Goal: Information Seeking & Learning: Learn about a topic

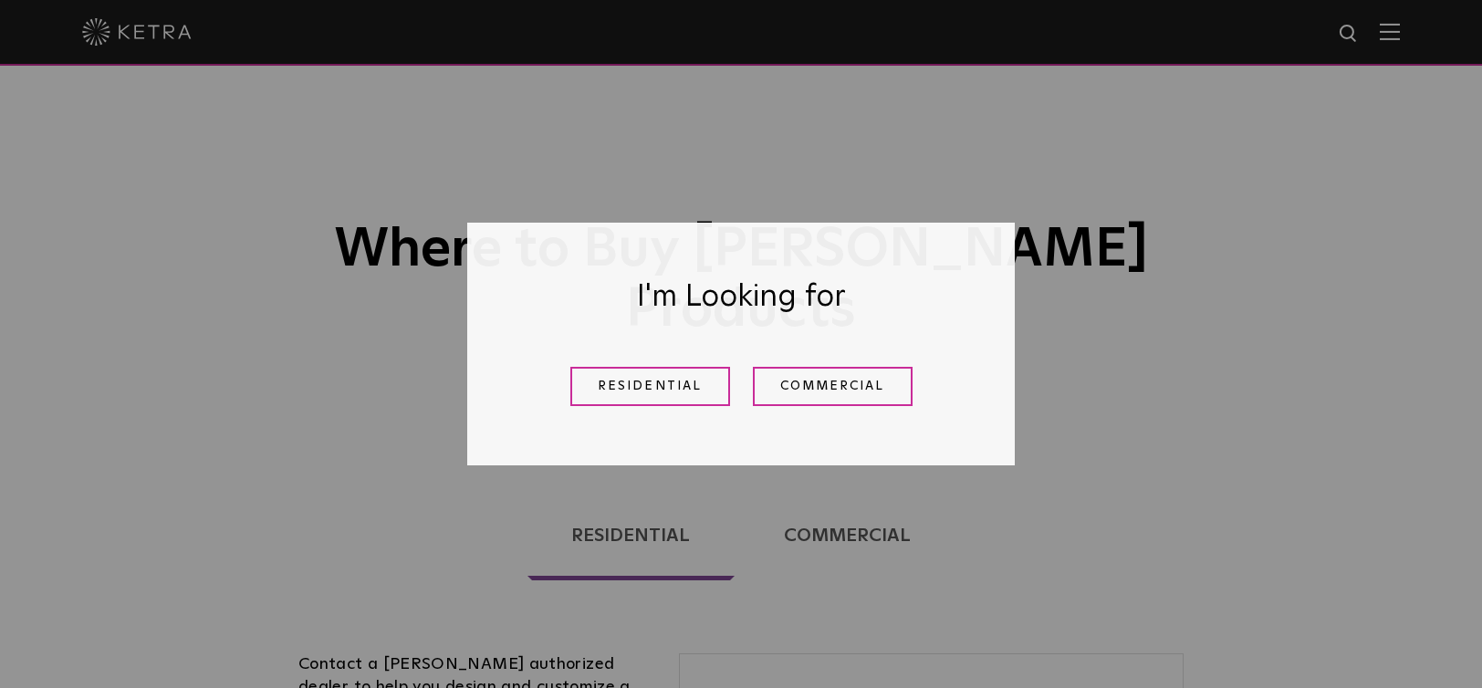
click at [689, 395] on link "Residential" at bounding box center [650, 386] width 160 height 39
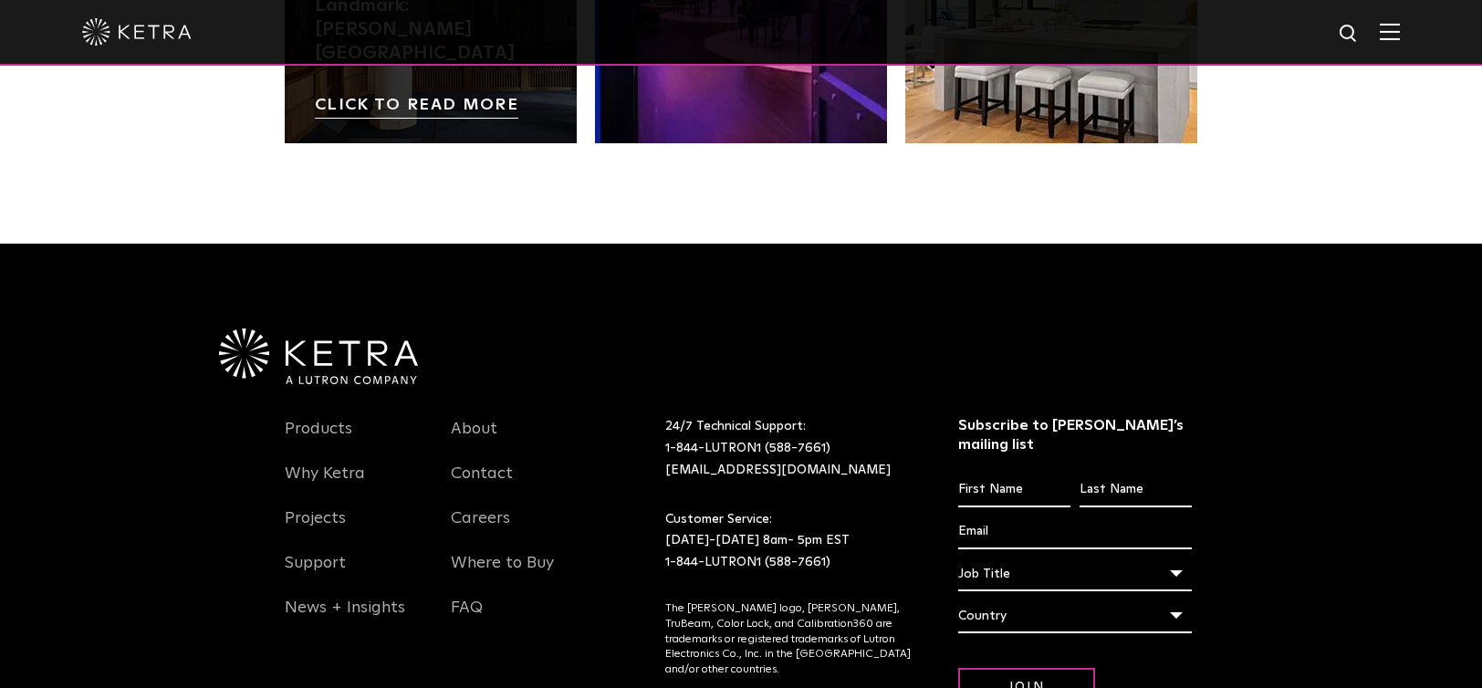
scroll to position [3836, 0]
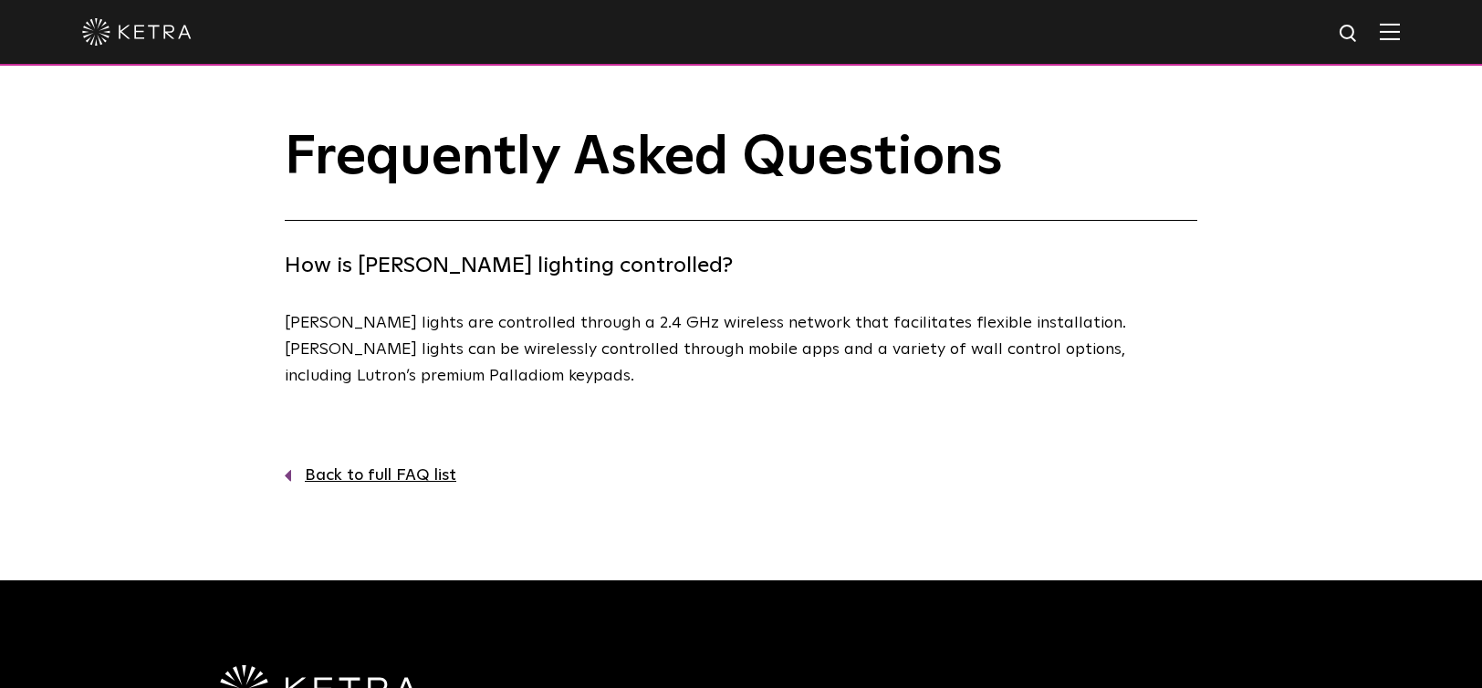
click at [398, 479] on link "Back to full FAQ list" at bounding box center [741, 476] width 913 height 26
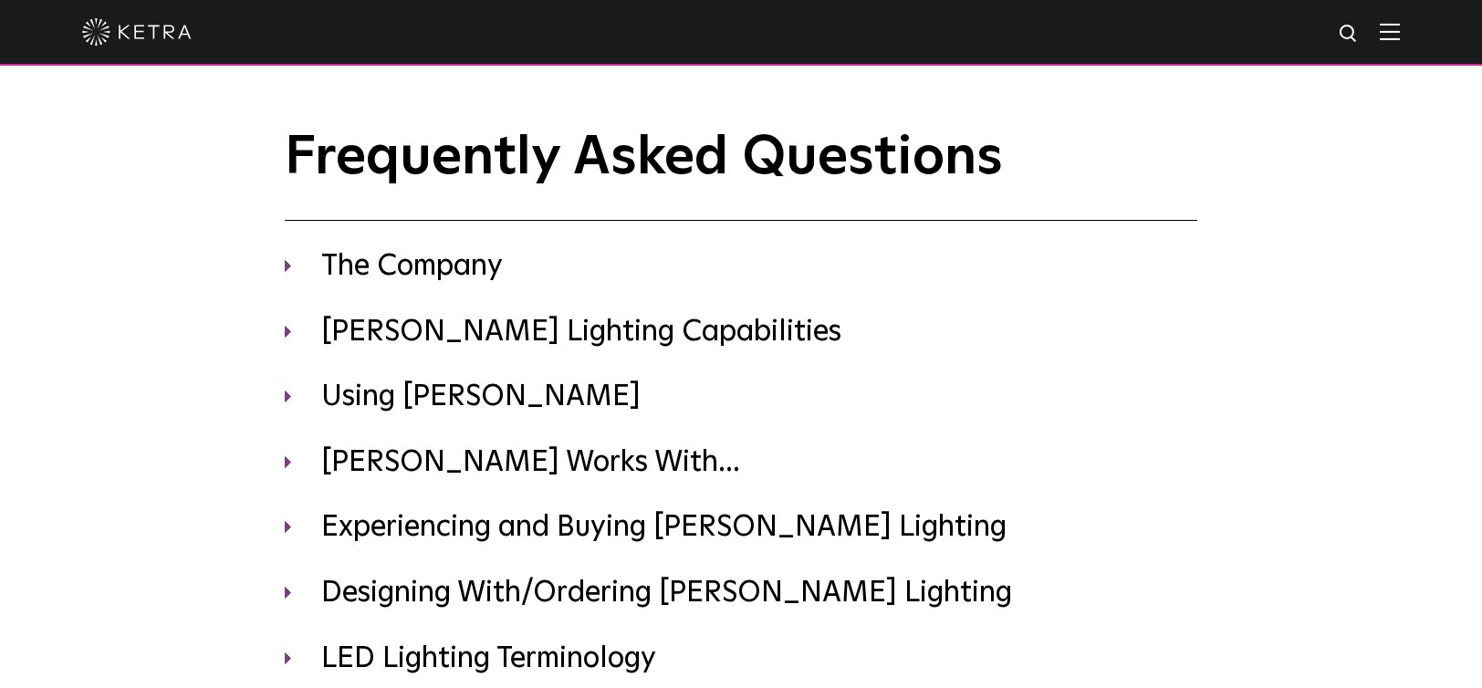
click at [137, 28] on img at bounding box center [137, 31] width 110 height 27
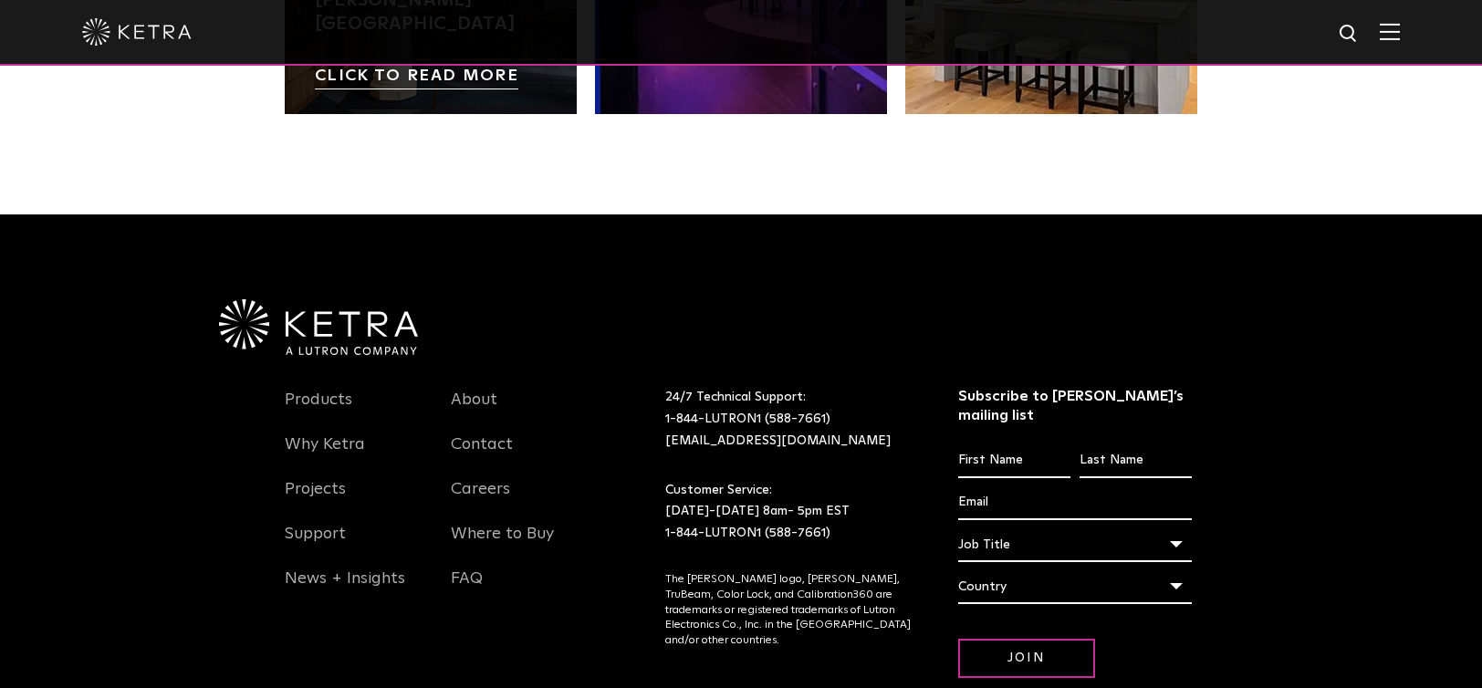
scroll to position [3836, 0]
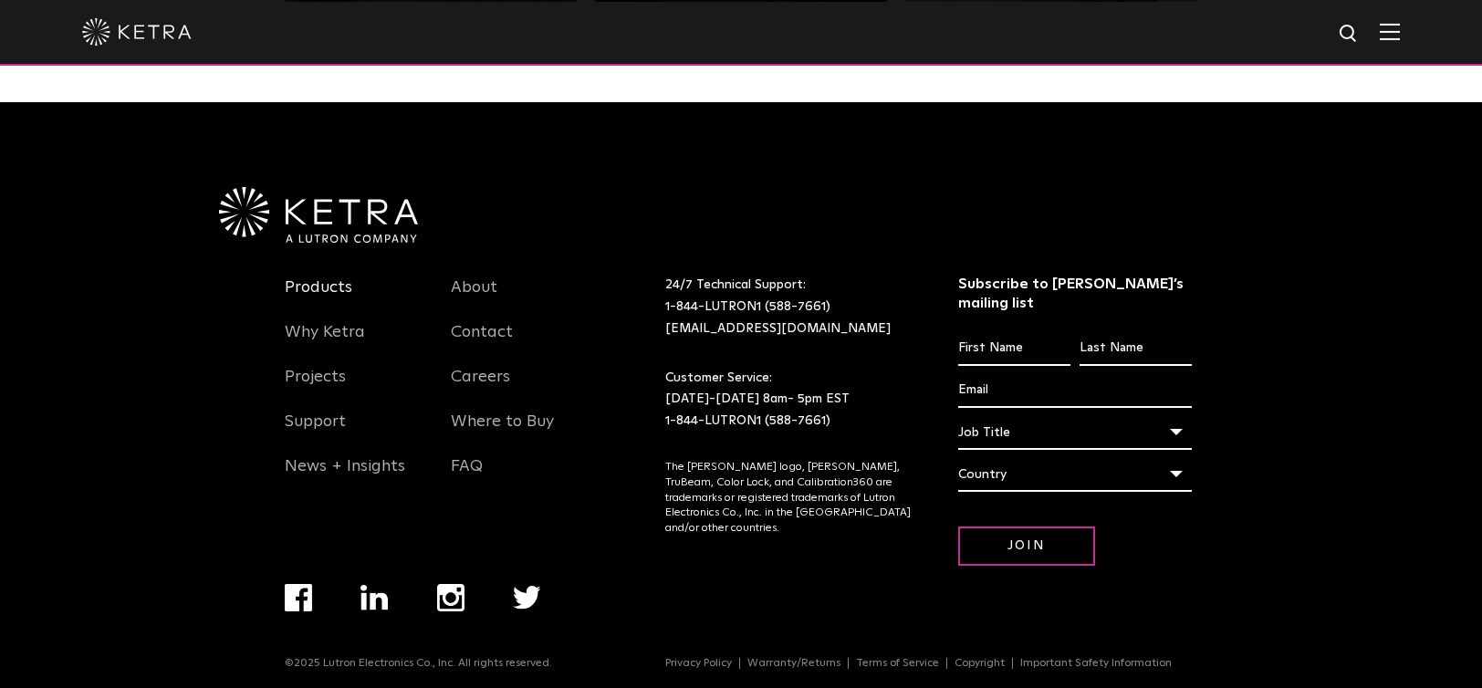
click at [328, 297] on link "Products" at bounding box center [319, 298] width 68 height 42
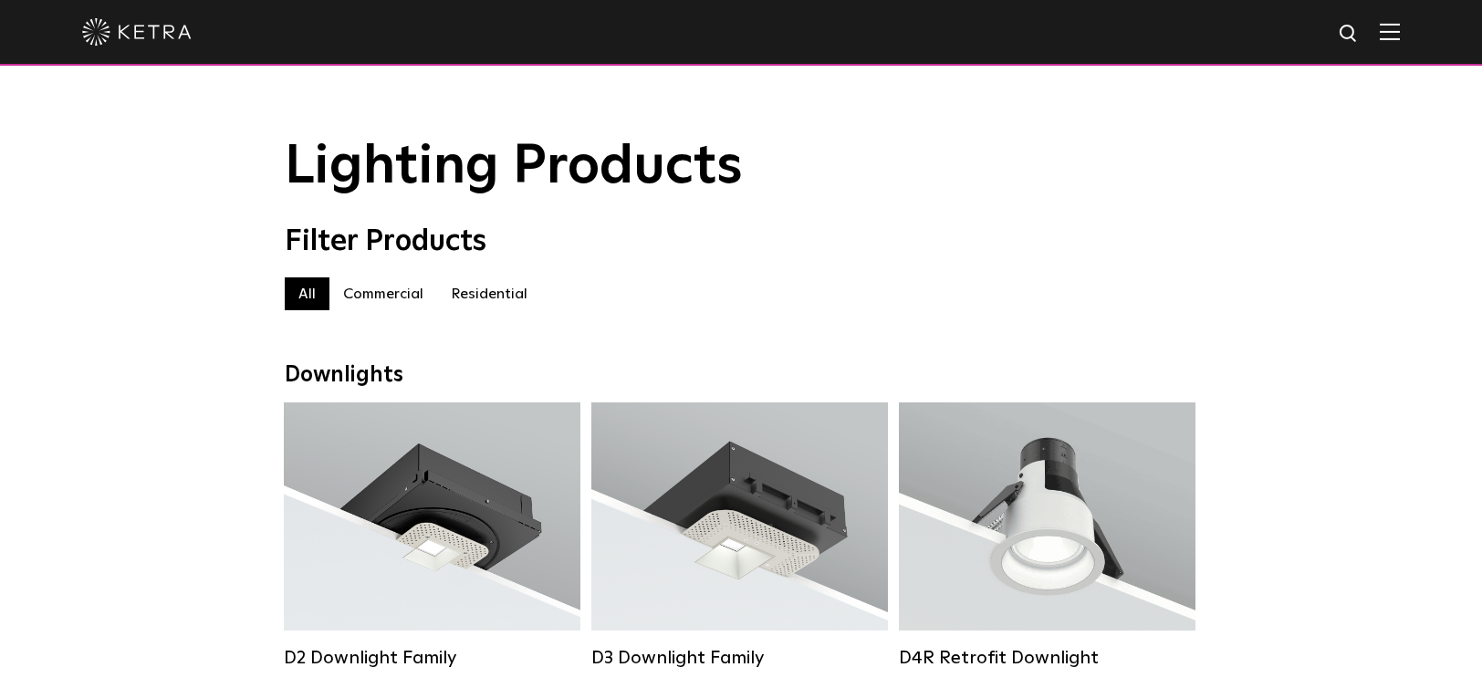
click at [481, 297] on label "Residential" at bounding box center [489, 293] width 104 height 33
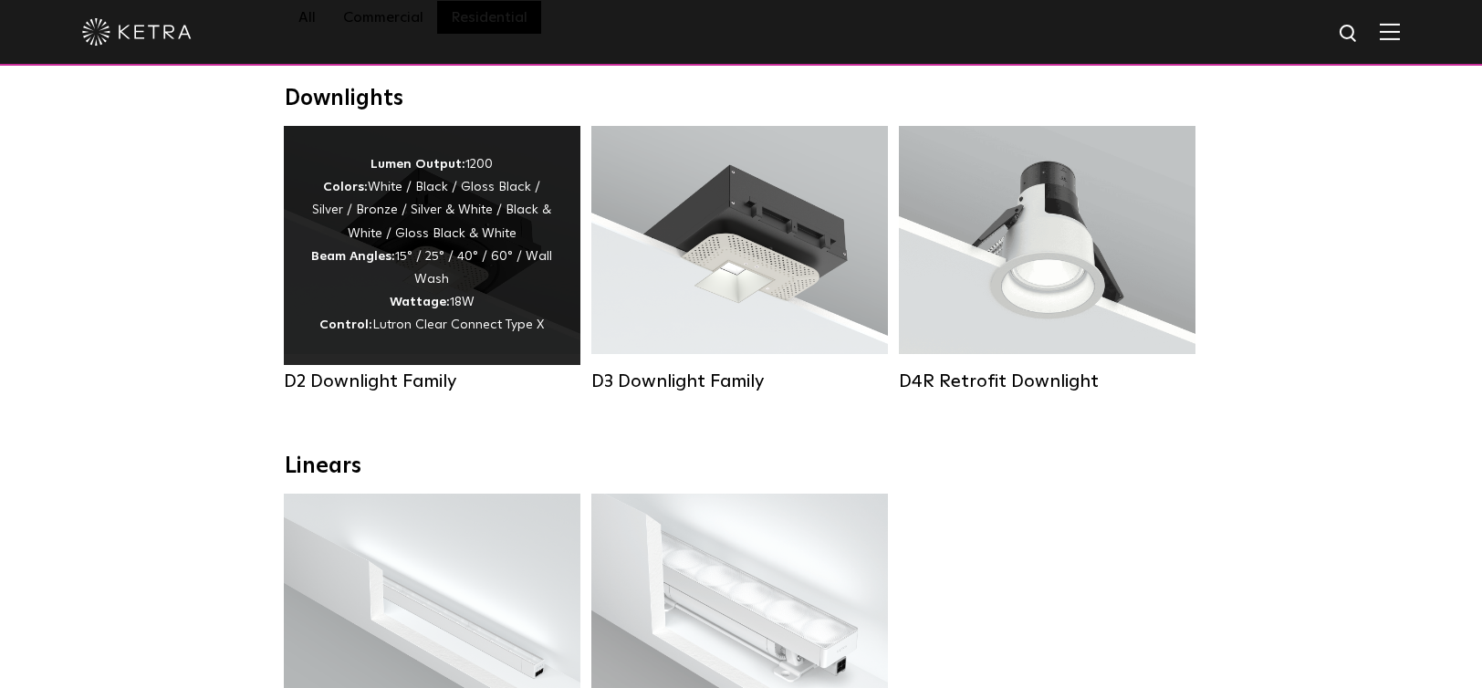
scroll to position [365, 0]
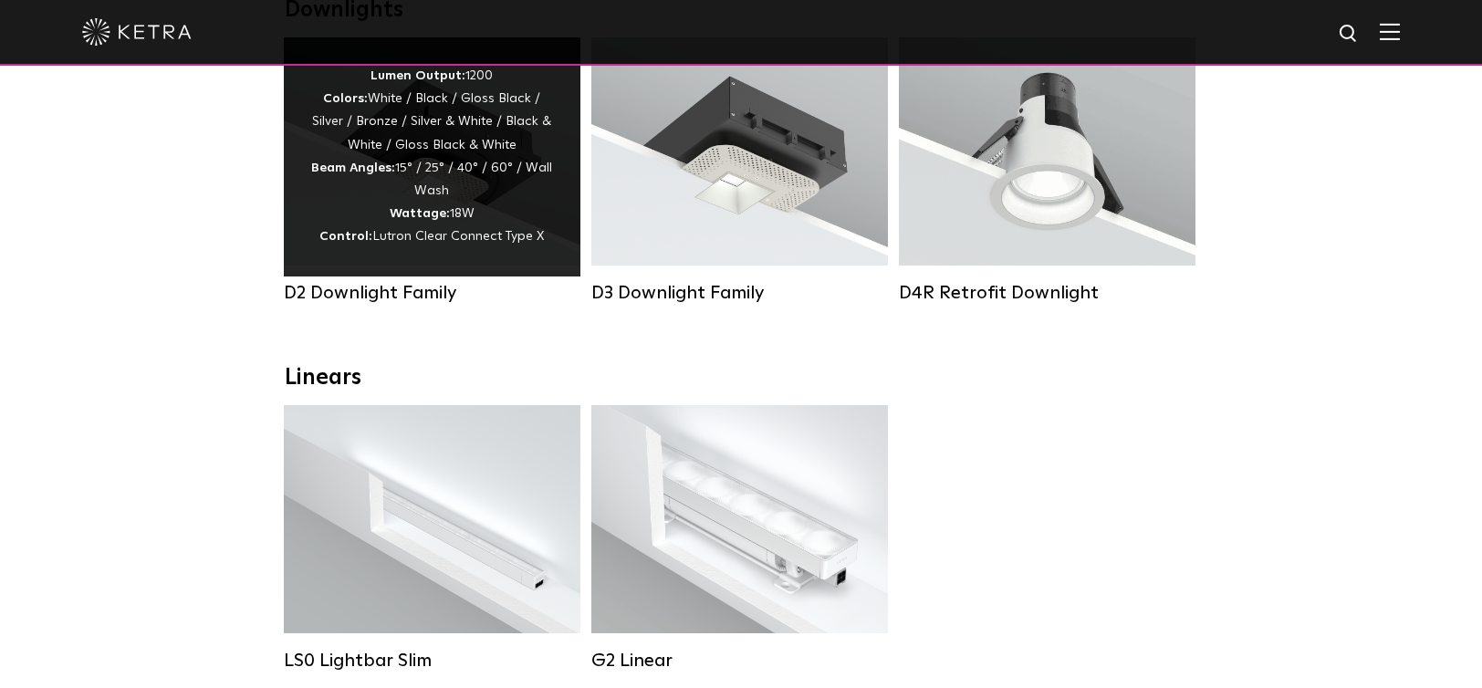
click at [423, 141] on div "Lumen Output: 1200 Colors: White / Black / Gloss Black / Silver / Bronze / Silv…" at bounding box center [432, 157] width 242 height 184
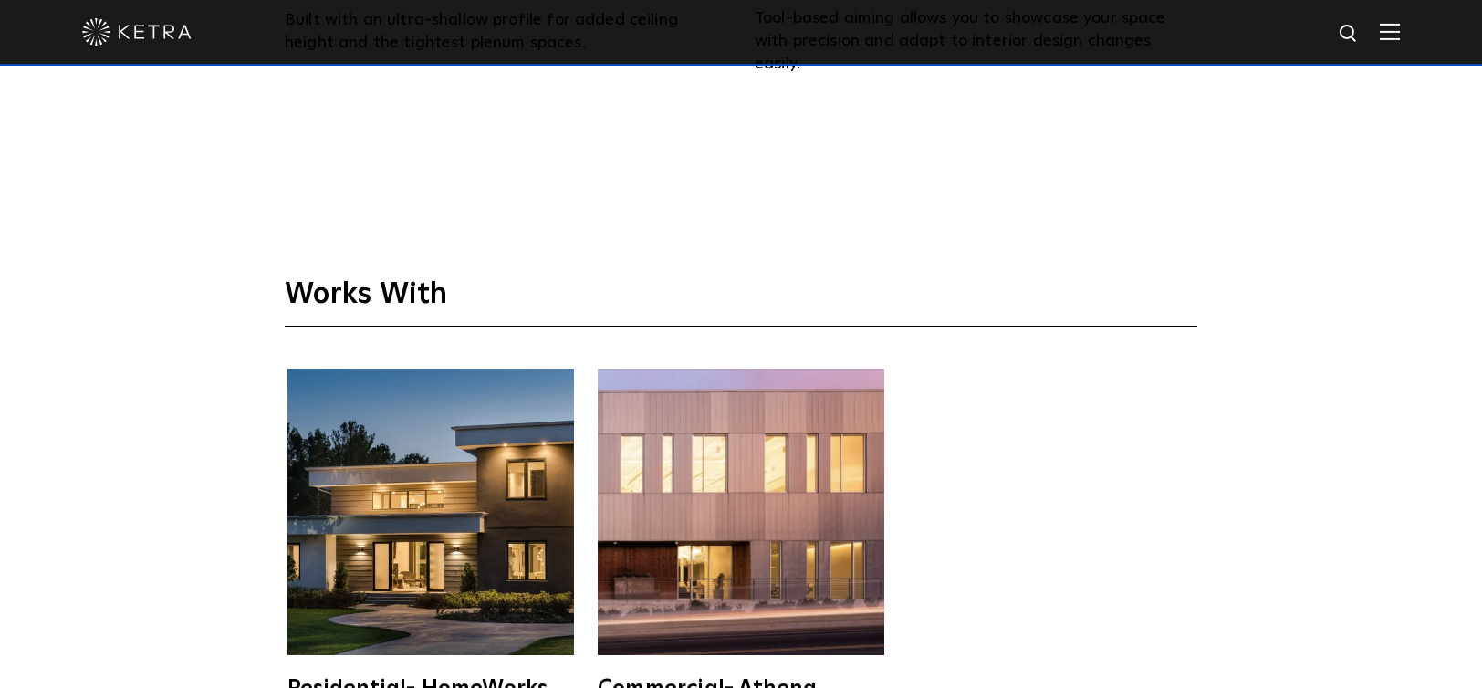
scroll to position [4655, 0]
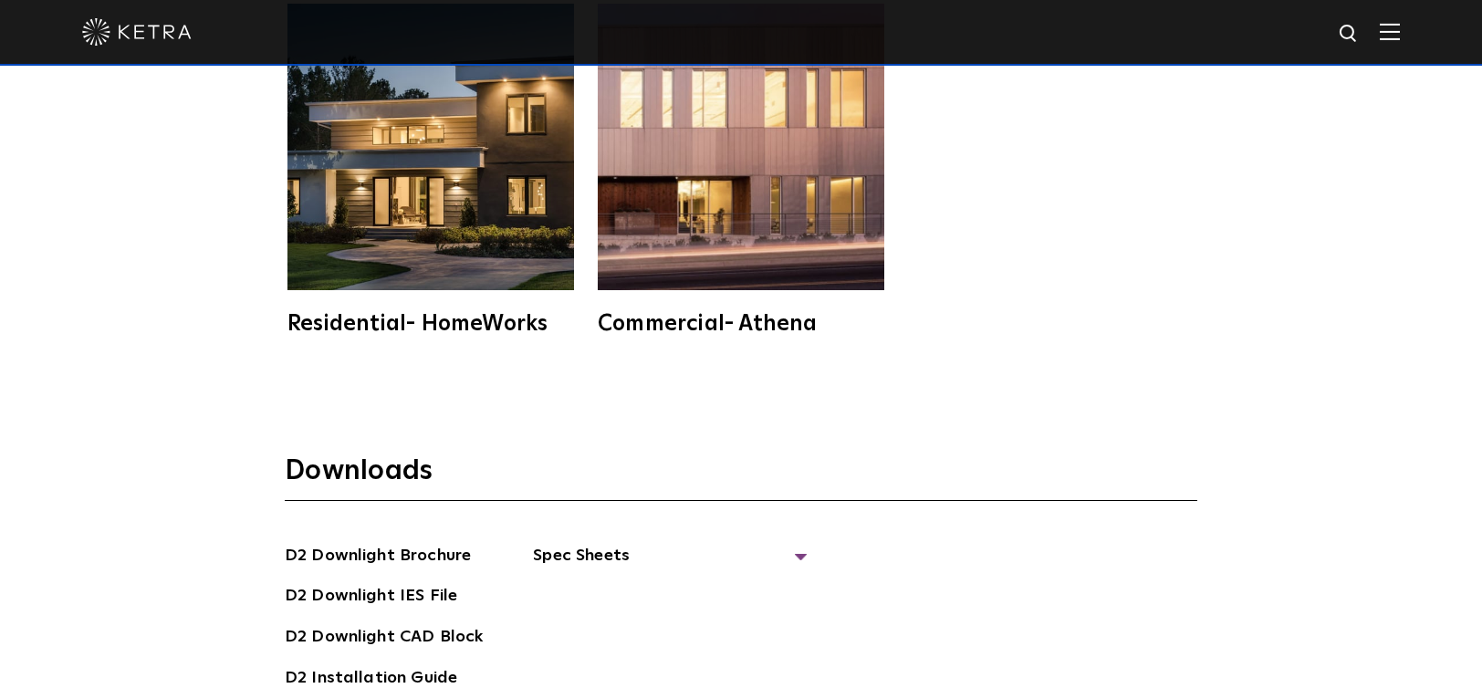
click at [460, 313] on div "Residential- HomeWorks" at bounding box center [430, 324] width 287 height 22
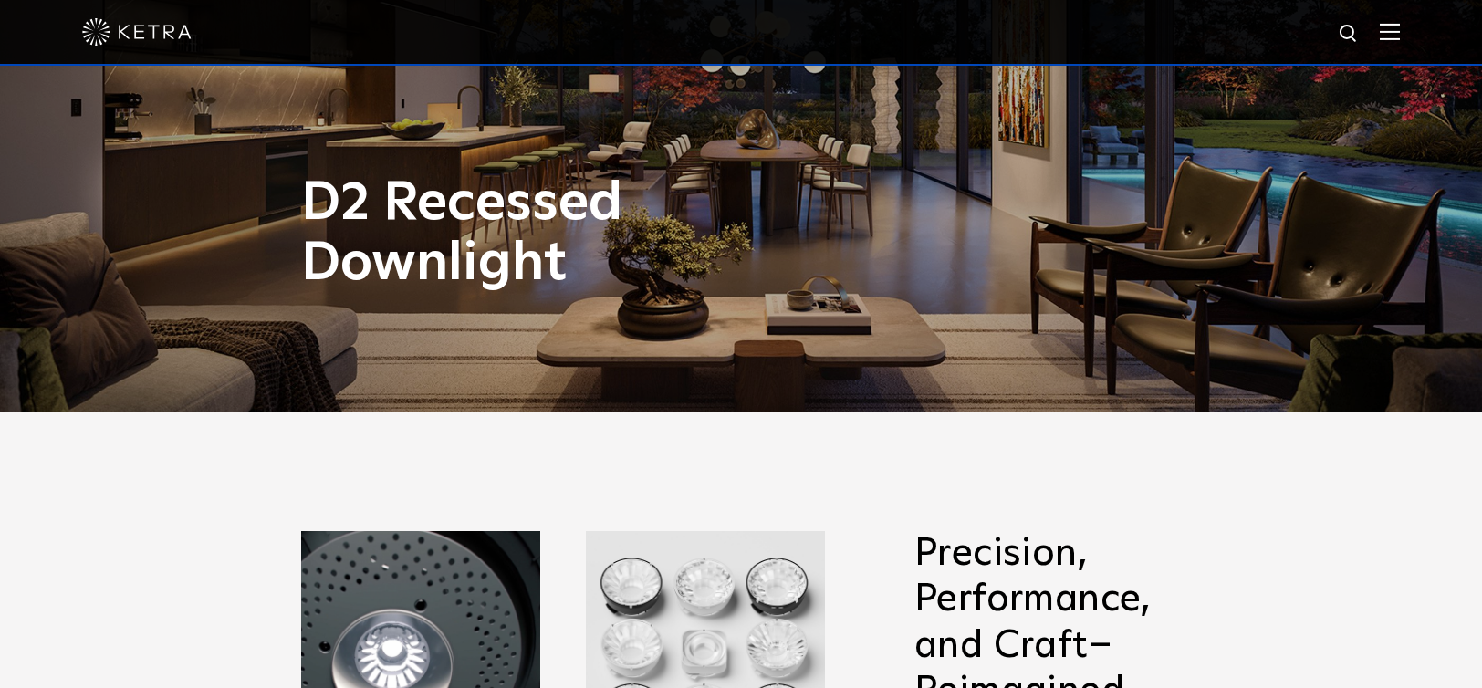
scroll to position [0, 0]
